Goal: Use online tool/utility: Use online tool/utility

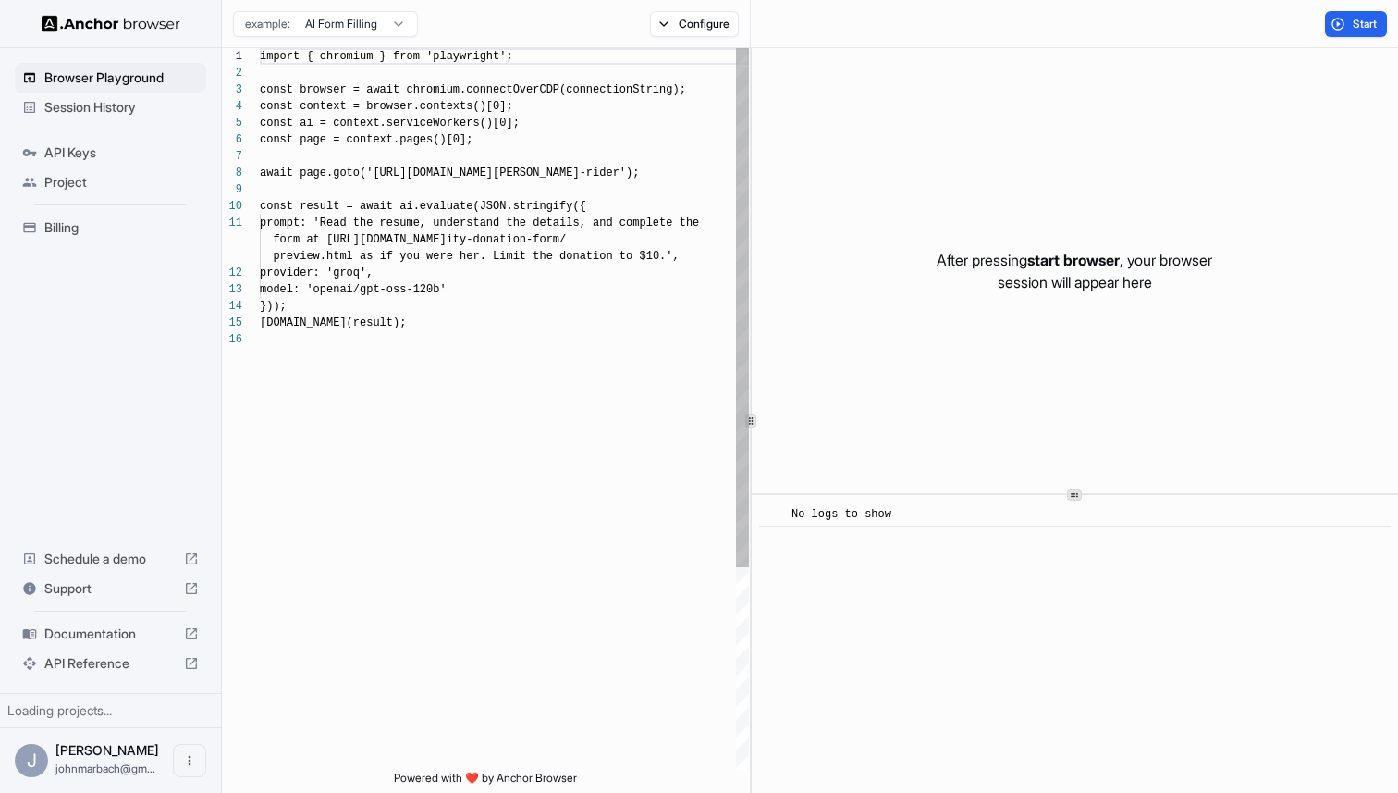
scroll to position [166, 0]
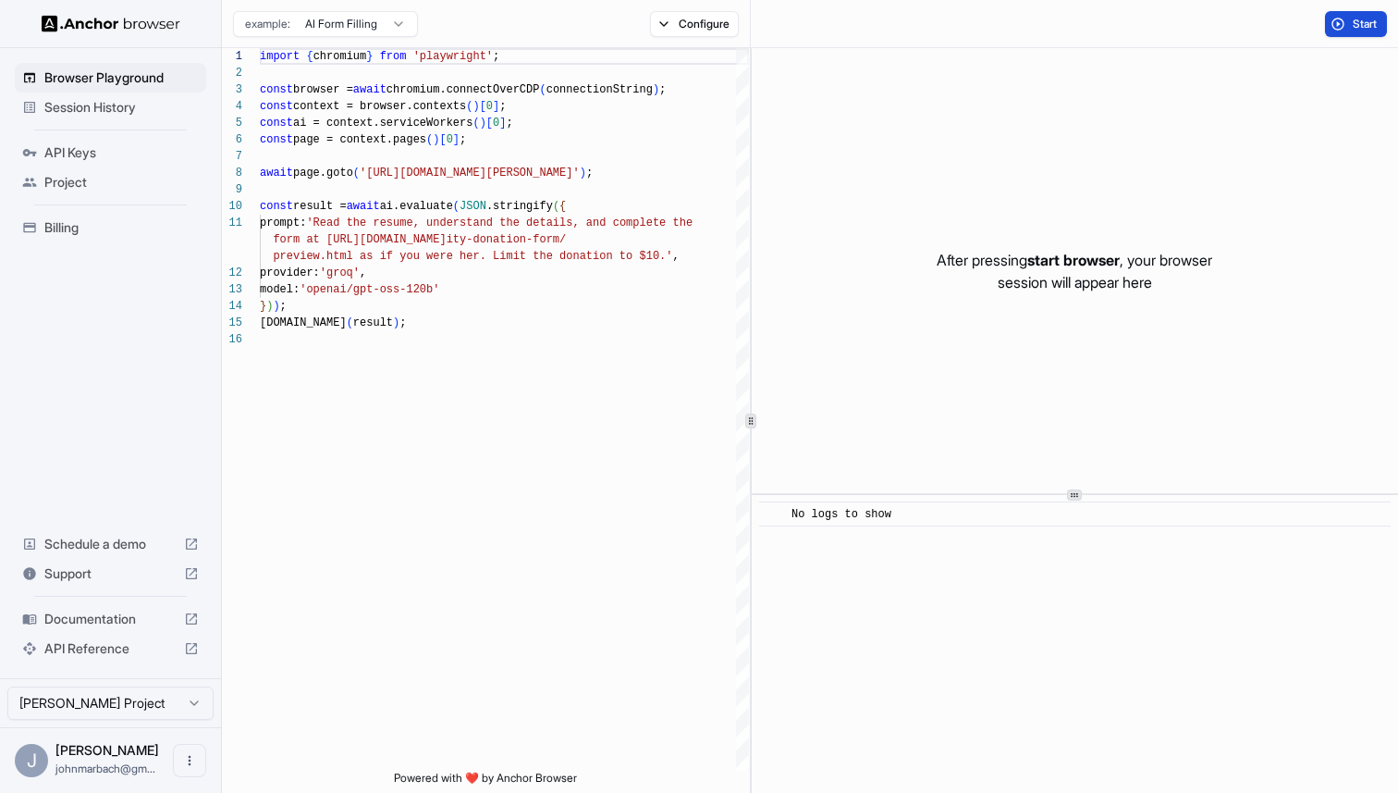
click at [1335, 18] on button "Start" at bounding box center [1356, 24] width 62 height 26
